Goal: Task Accomplishment & Management: Use online tool/utility

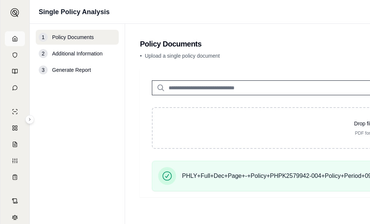
click at [12, 36] on icon at bounding box center [15, 39] width 6 height 6
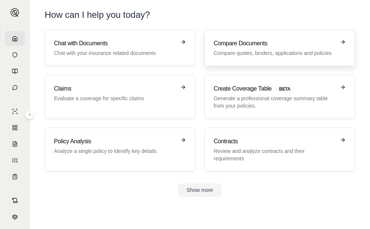
click at [220, 51] on p "Compare quotes, binders, applications and policies" at bounding box center [274, 52] width 122 height 7
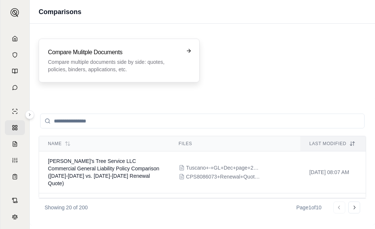
click at [135, 73] on p "Compare multiple documents side by side: quotes, policies, binders, application…" at bounding box center [114, 65] width 132 height 15
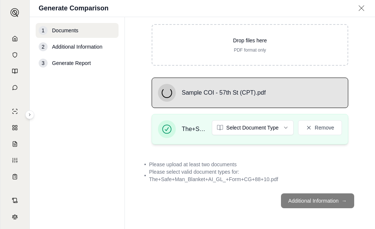
scroll to position [87, 0]
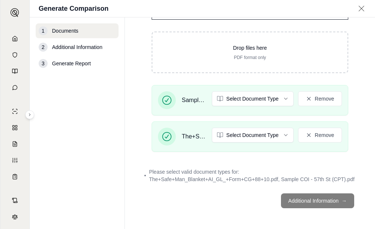
click at [323, 205] on footer "Additional Information →" at bounding box center [250, 201] width 220 height 27
click at [312, 202] on footer "Additional Information →" at bounding box center [250, 201] width 220 height 27
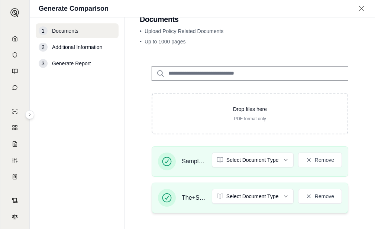
scroll to position [13, 0]
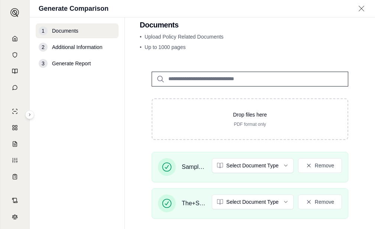
click at [217, 76] on input "search" at bounding box center [250, 79] width 197 height 15
click at [100, 52] on div "2 Additional Information" at bounding box center [77, 47] width 83 height 15
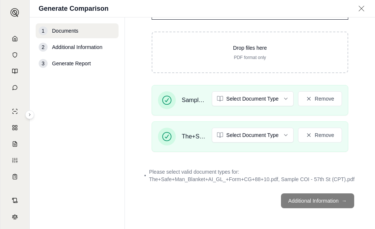
click at [329, 205] on footer "Additional Information →" at bounding box center [250, 201] width 220 height 27
click at [265, 168] on span "Please select valid document types for: The+Safe+Man_Blanket+AI_GL_+Form+CG+88+…" at bounding box center [252, 175] width 207 height 15
click at [312, 199] on footer "Additional Information →" at bounding box center [250, 201] width 220 height 27
drag, startPoint x: 314, startPoint y: 193, endPoint x: 310, endPoint y: 192, distance: 4.2
click at [312, 192] on footer "Additional Information →" at bounding box center [250, 201] width 220 height 27
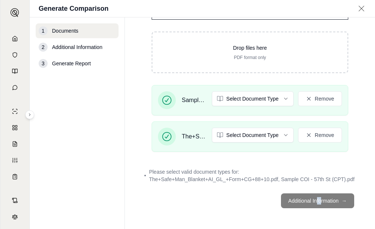
click at [307, 188] on div at bounding box center [307, 188] width 0 height 0
click at [149, 223] on div at bounding box center [74, 229] width 149 height 0
click at [343, 212] on footer "Additional Information →" at bounding box center [250, 201] width 220 height 27
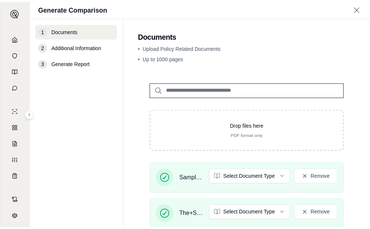
scroll to position [0, 0]
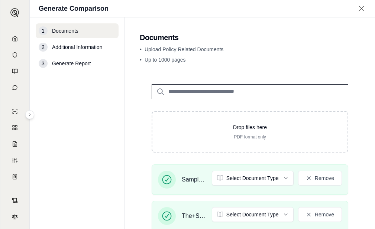
click at [88, 52] on div "2 Additional Information" at bounding box center [77, 47] width 83 height 15
click at [80, 67] on span "Generate Report" at bounding box center [71, 63] width 39 height 7
click at [6, 38] on link at bounding box center [15, 38] width 20 height 15
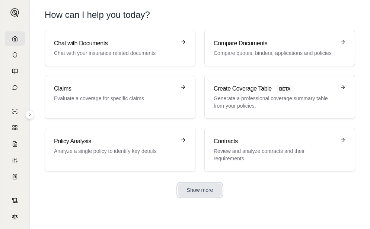
click at [206, 193] on button "Show more" at bounding box center [200, 190] width 44 height 13
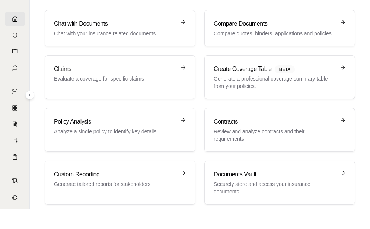
scroll to position [37, 0]
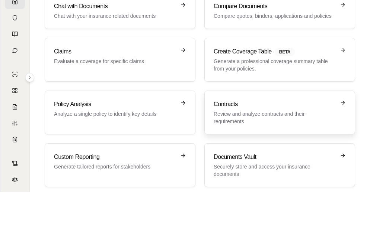
click at [252, 115] on p "Review and analyze contracts and their requirements" at bounding box center [274, 117] width 122 height 15
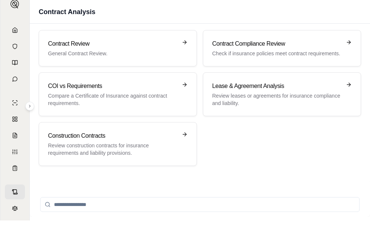
scroll to position [9, 0]
click at [155, 96] on p "Compare a Certificate of Insurance against contract requirements." at bounding box center [112, 99] width 129 height 15
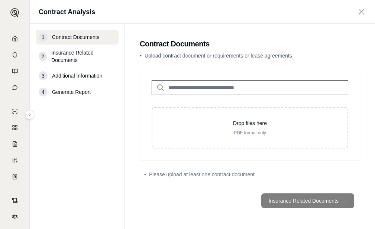
click at [162, 25] on main "Contract Documents • Upload contract document or requirements or lease agreemen…" at bounding box center [250, 127] width 250 height 206
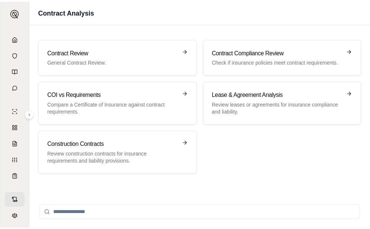
scroll to position [9, 0]
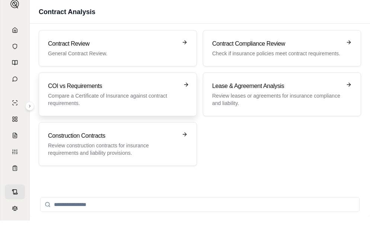
click at [137, 95] on p "Compare a Certificate of Insurance against contract requirements." at bounding box center [112, 99] width 129 height 15
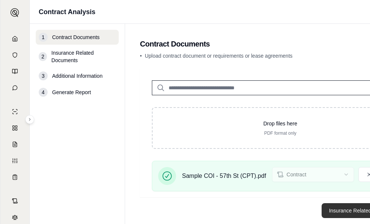
click at [343, 209] on button "Insurance Related Documents →" at bounding box center [367, 210] width 93 height 15
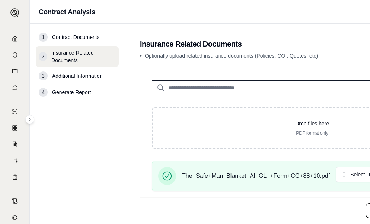
scroll to position [15, 0]
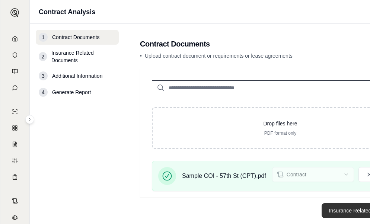
click at [342, 211] on button "Insurance Related Documents →" at bounding box center [367, 210] width 93 height 15
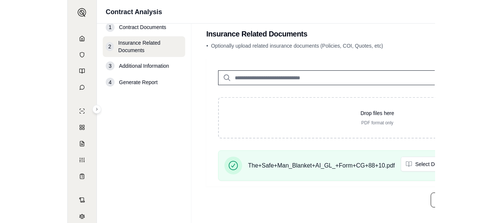
scroll to position [15, 0]
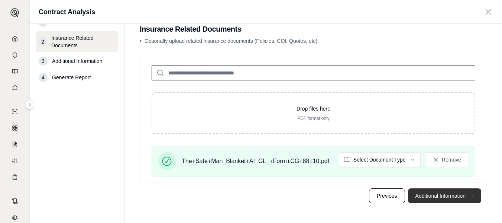
click at [369, 194] on button "Additional Information →" at bounding box center [444, 195] width 73 height 15
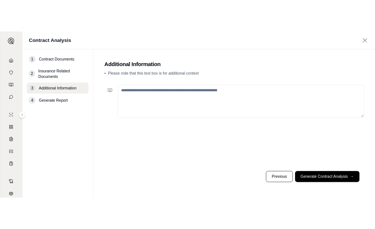
scroll to position [0, 0]
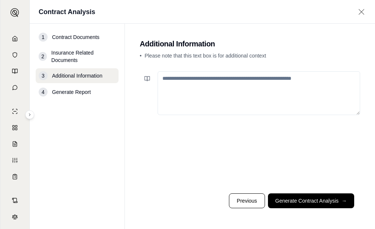
click at [218, 91] on textarea at bounding box center [259, 93] width 203 height 44
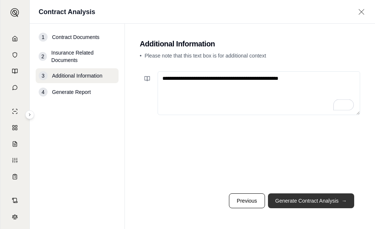
type textarea "**********"
click at [299, 194] on button "Generate Contract Analysis →" at bounding box center [311, 201] width 86 height 15
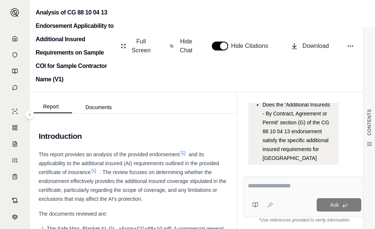
scroll to position [74, 0]
click at [322, 182] on textarea at bounding box center [304, 186] width 113 height 9
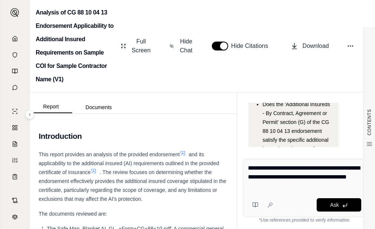
type textarea "**********"
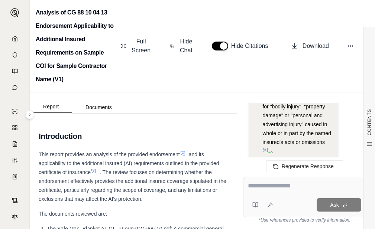
scroll to position [2371, 0]
